Goal: Check status: Check status

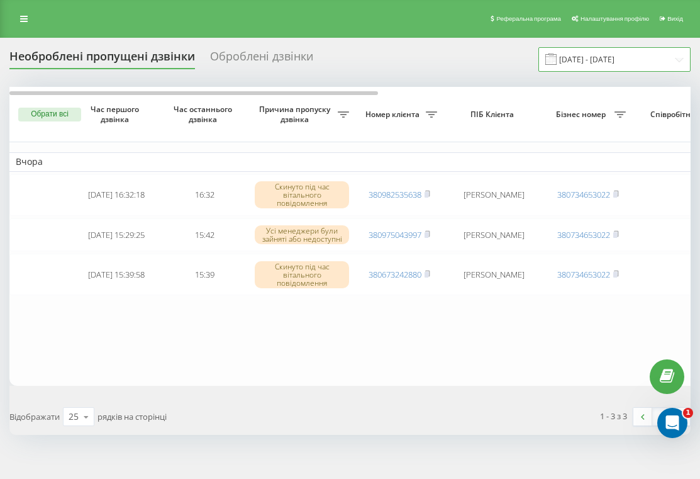
click at [618, 65] on input "[DATE] - [DATE]" at bounding box center [614, 59] width 152 height 25
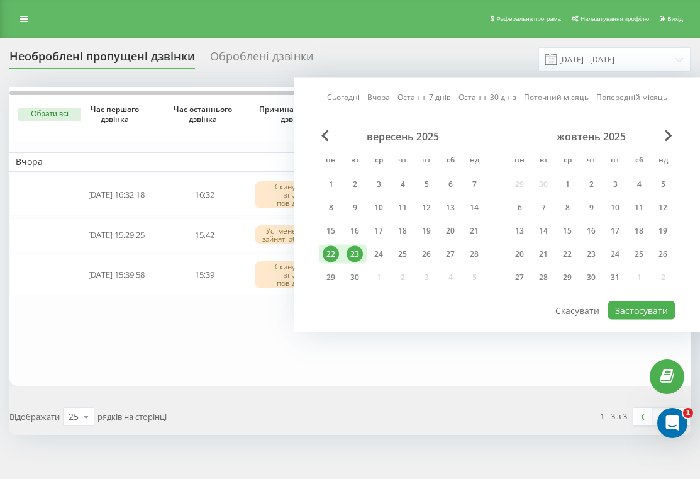
click at [355, 254] on div "23" at bounding box center [355, 254] width 16 height 16
click at [637, 311] on button "Застосувати" at bounding box center [641, 310] width 67 height 18
type input "23.09.2025 - 23.09.2025"
